Goal: Task Accomplishment & Management: Manage account settings

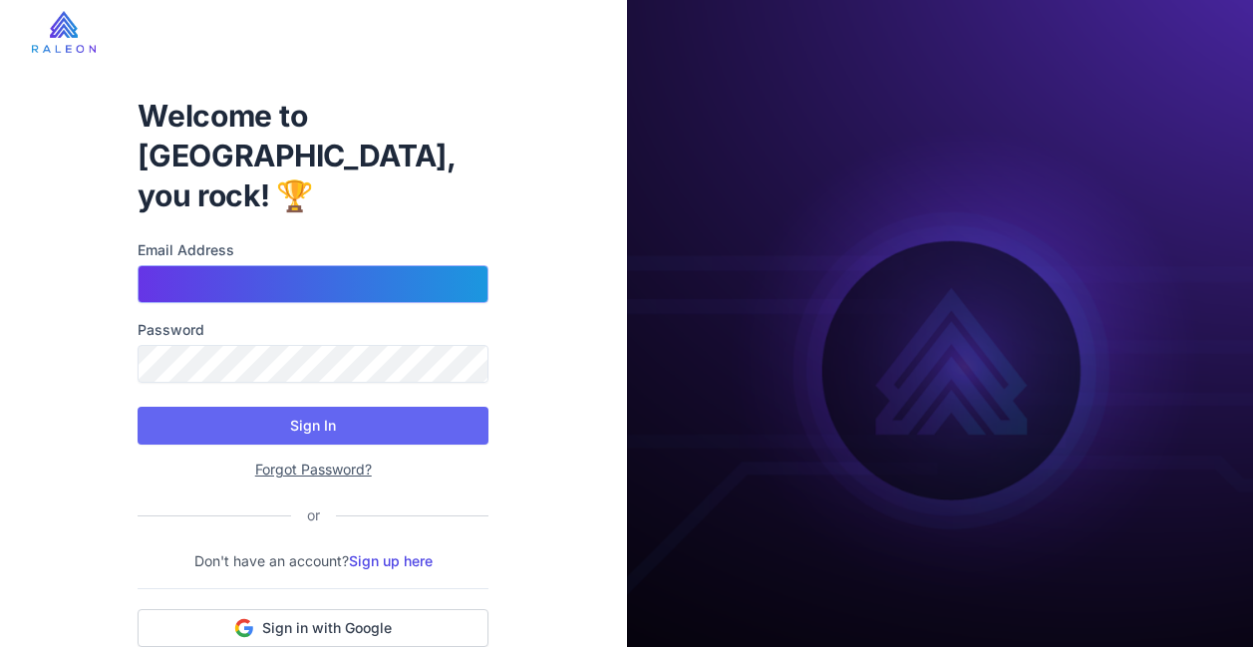
type input "**********"
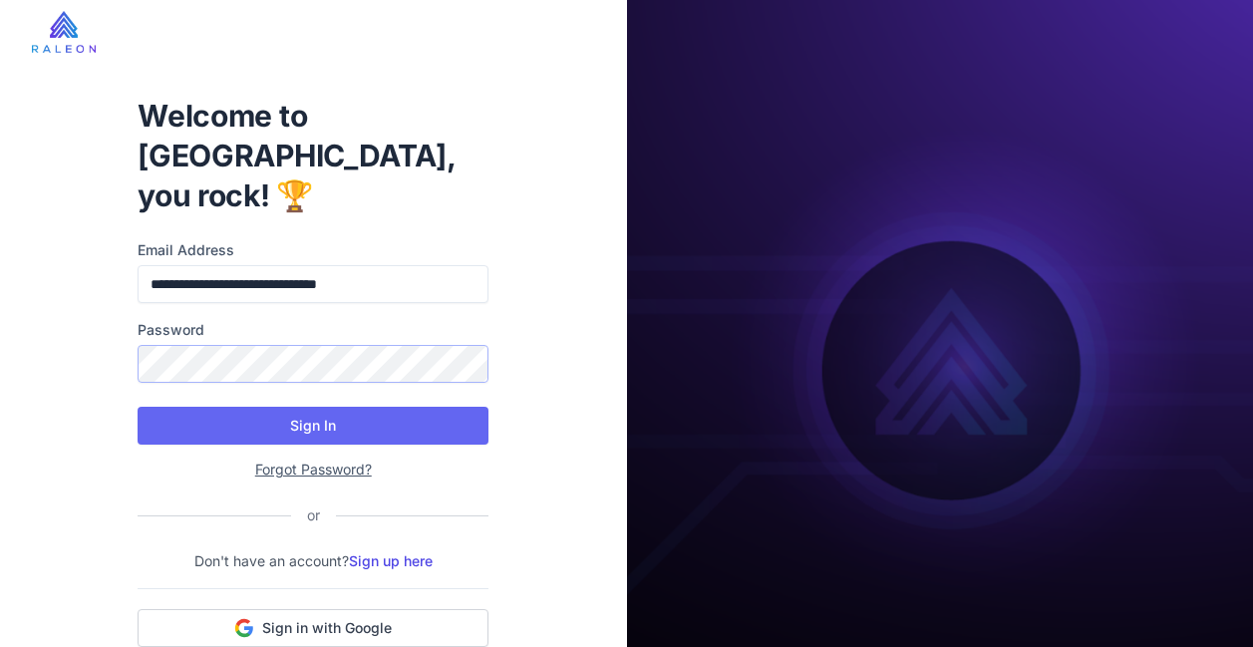
click at [313, 407] on button "Sign In" at bounding box center [313, 426] width 351 height 38
